Goal: Find specific page/section: Find specific page/section

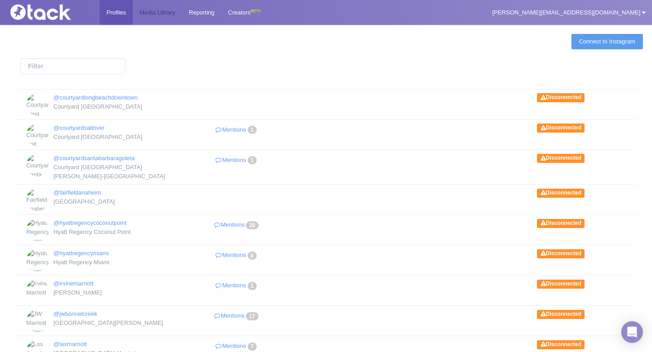
click at [163, 1] on link "Media Library" at bounding box center [157, 12] width 49 height 25
click at [157, 19] on link "Media Library" at bounding box center [157, 12] width 49 height 25
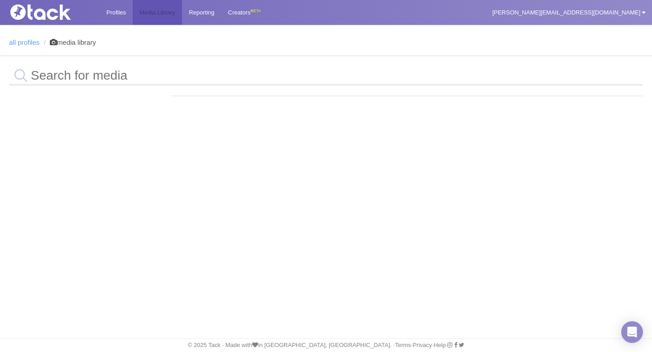
click at [157, 18] on link "Media Library" at bounding box center [157, 12] width 49 height 25
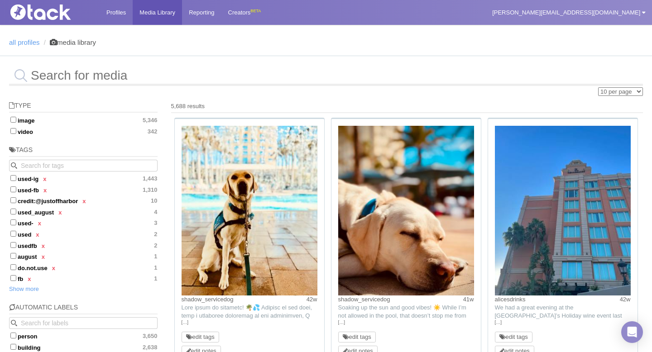
click at [182, 79] on input "text" at bounding box center [326, 75] width 634 height 21
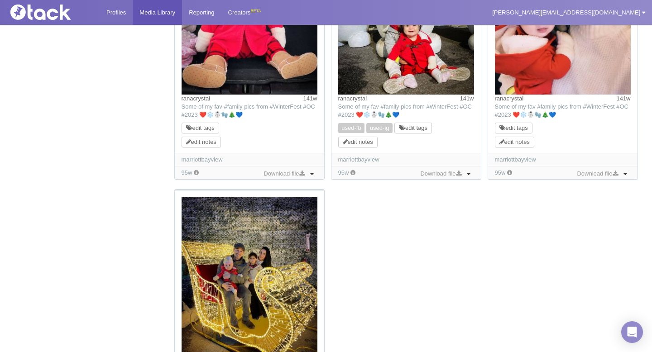
scroll to position [948, 0]
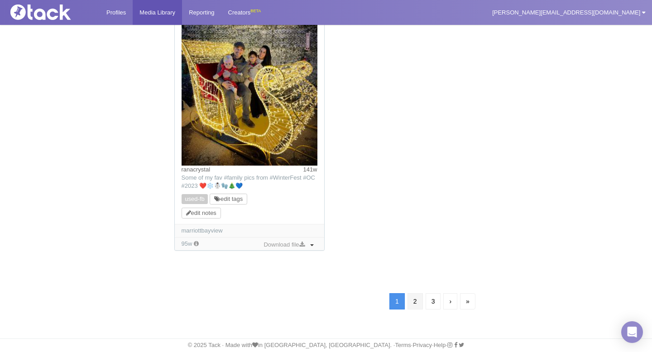
type input "winterfest"
click at [418, 305] on link "2" at bounding box center [415, 301] width 15 height 16
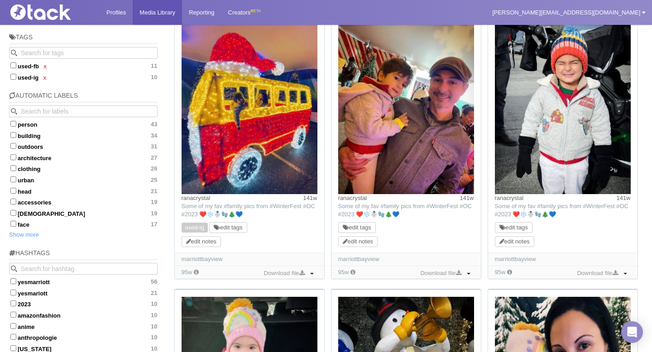
scroll to position [115, 0]
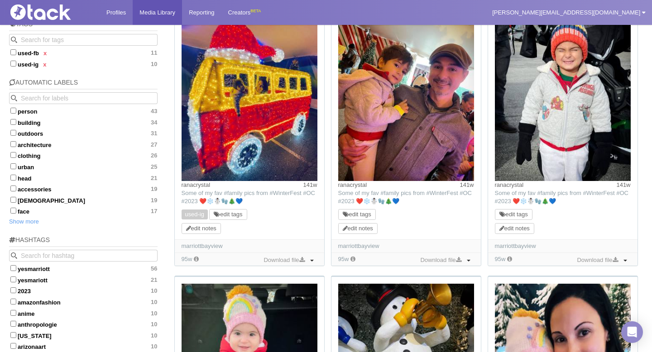
click at [312, 186] on time "141w" at bounding box center [310, 185] width 14 height 8
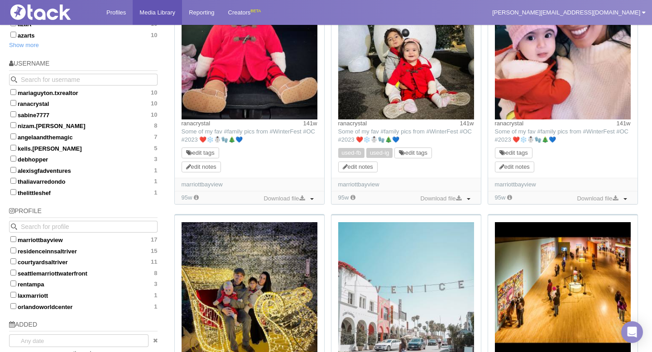
scroll to position [448, 0]
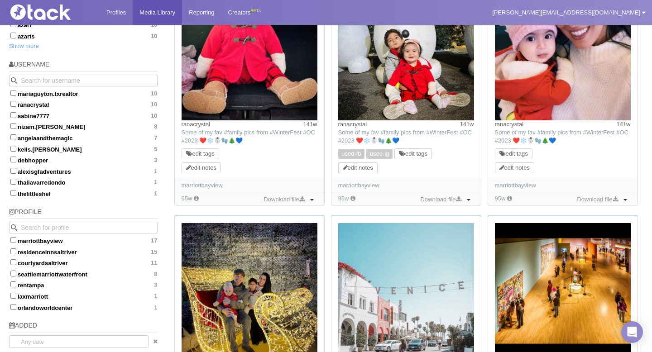
click at [101, 222] on div at bounding box center [83, 228] width 149 height 12
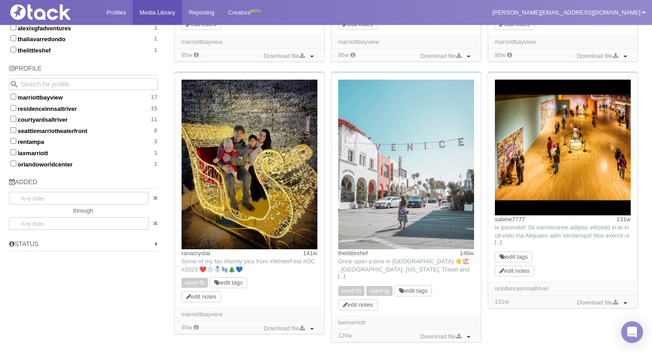
scroll to position [592, 0]
